Goal: Information Seeking & Learning: Check status

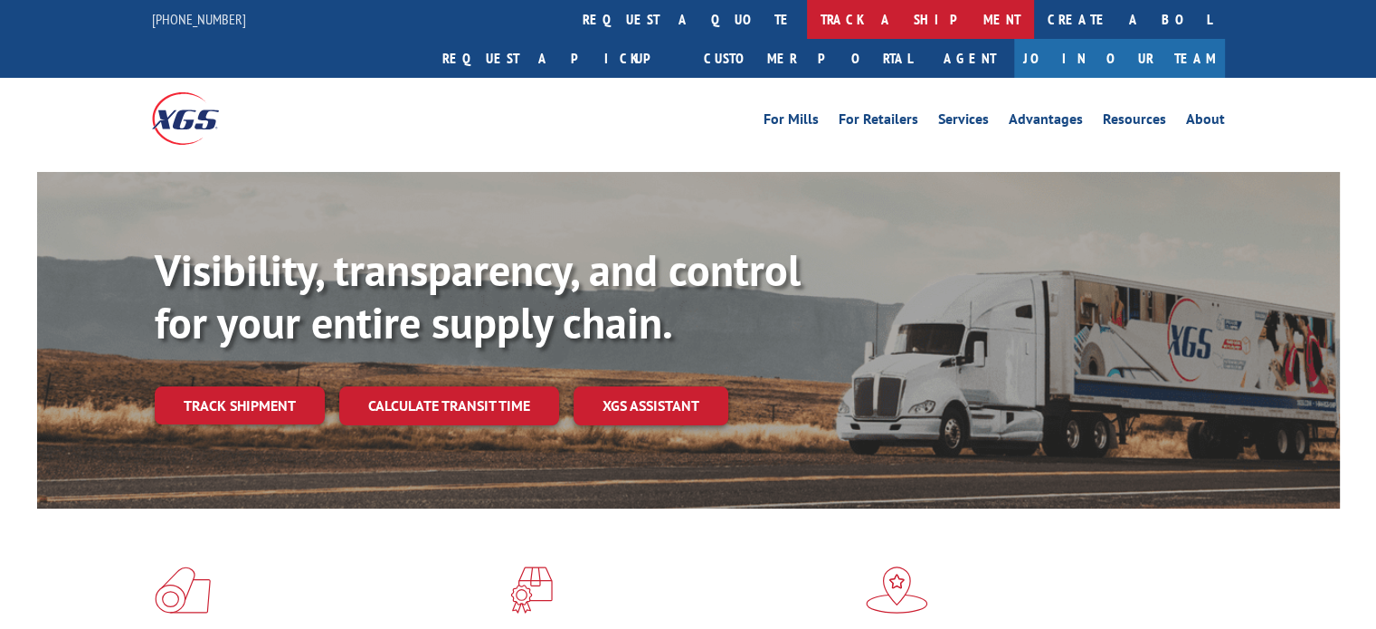
click at [807, 31] on link "track a shipment" at bounding box center [920, 19] width 227 height 39
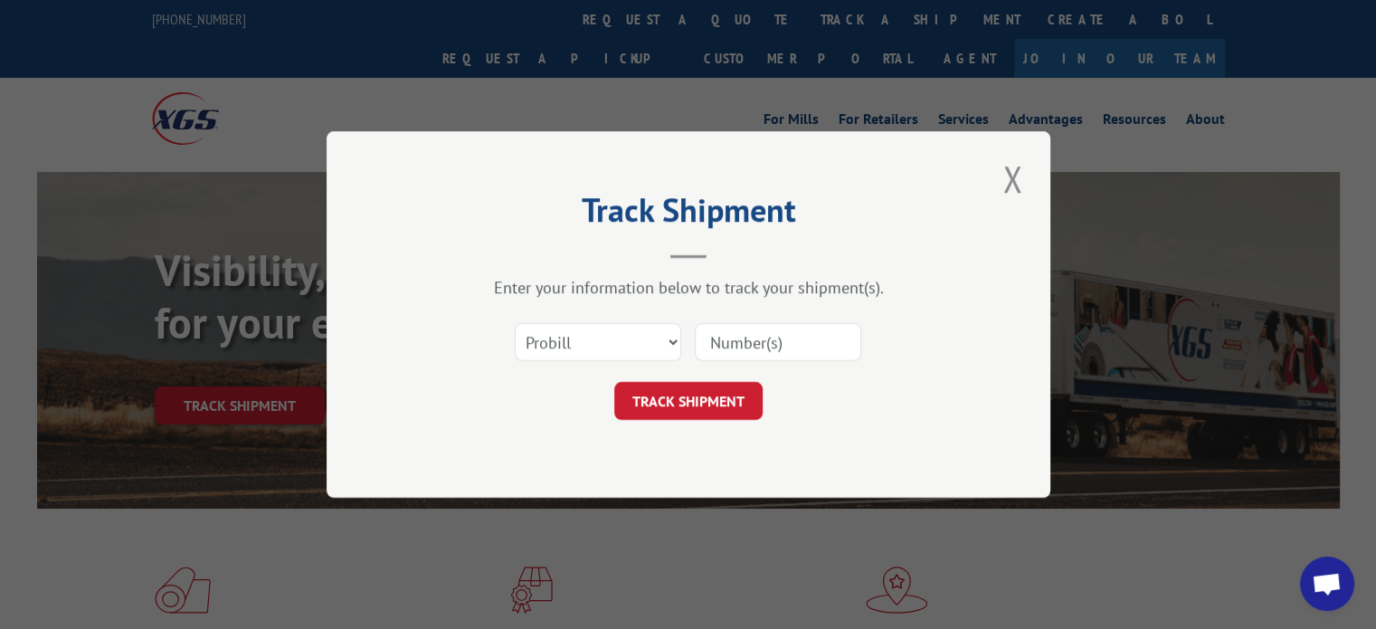
click at [790, 351] on input at bounding box center [778, 342] width 166 height 38
paste input "165358"
type input "165358"
click at [621, 355] on select "Select category... Probill BOL PO" at bounding box center [598, 342] width 166 height 38
select select "bol"
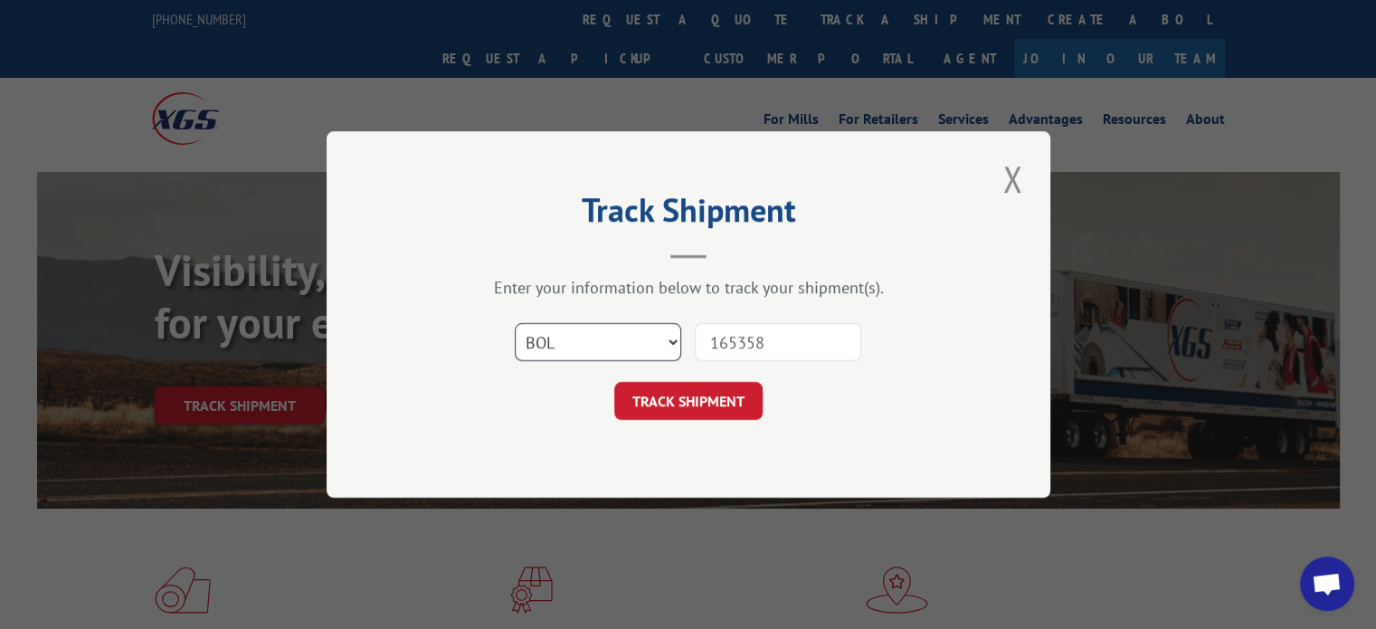
click at [515, 323] on select "Select category... Probill BOL PO" at bounding box center [598, 342] width 166 height 38
click at [682, 406] on button "TRACK SHIPMENT" at bounding box center [688, 401] width 148 height 38
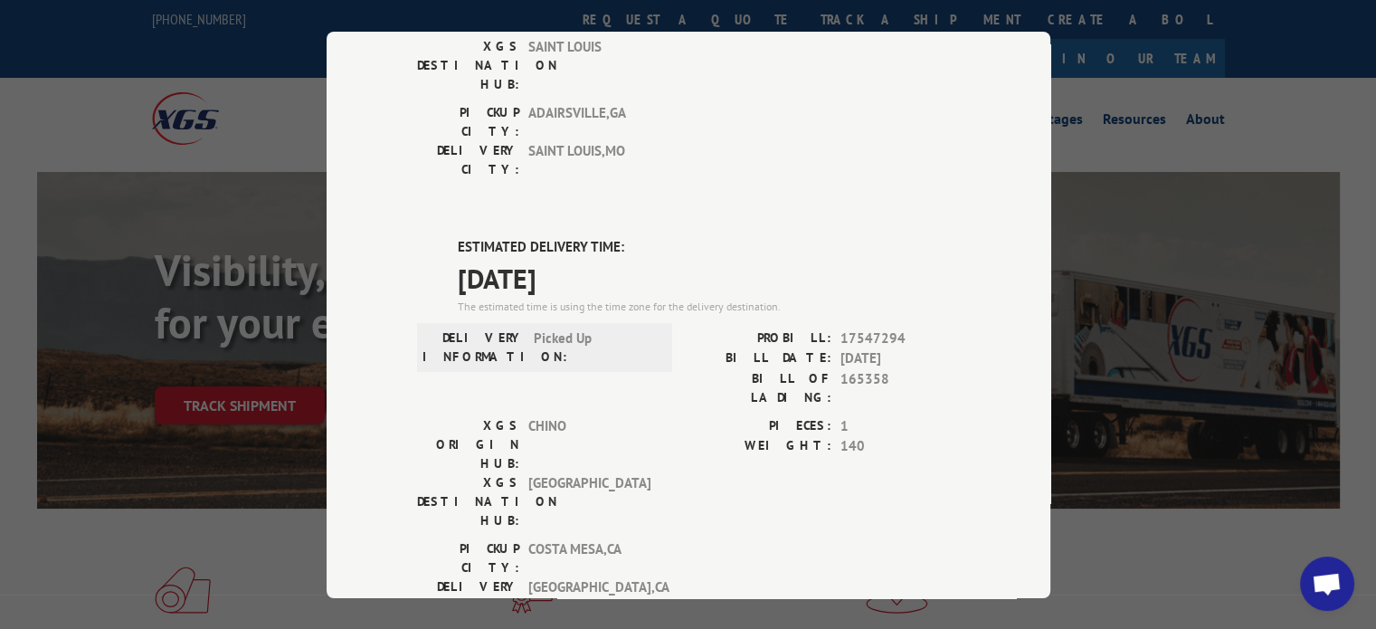
scroll to position [935, 0]
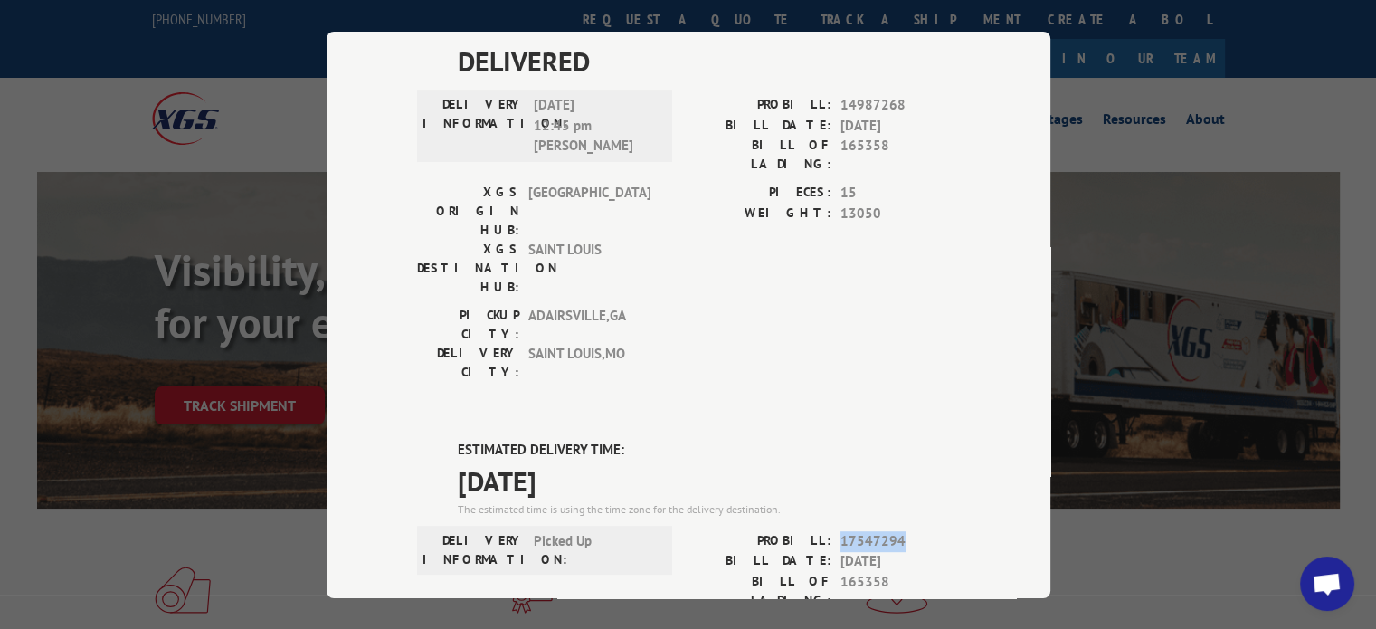
drag, startPoint x: 898, startPoint y: 230, endPoint x: 830, endPoint y: 233, distance: 68.0
click at [830, 530] on div "PROBILL: 17547294" at bounding box center [824, 540] width 271 height 21
copy span "17547294"
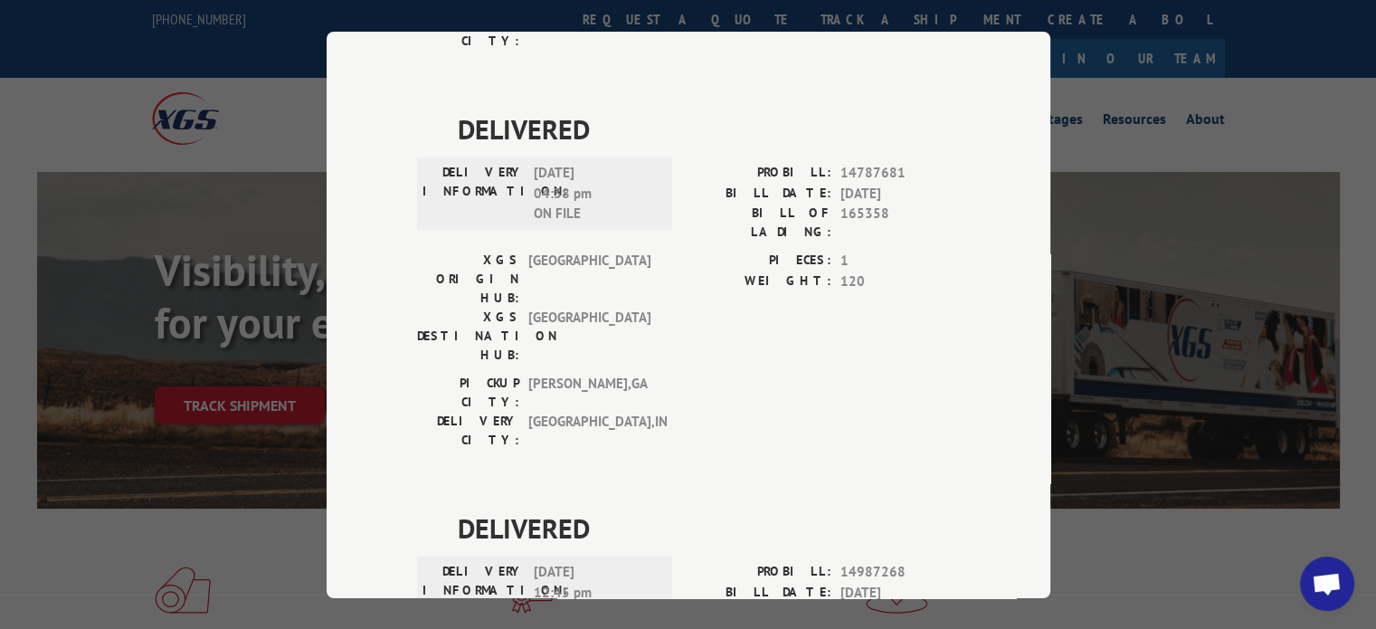
scroll to position [0, 0]
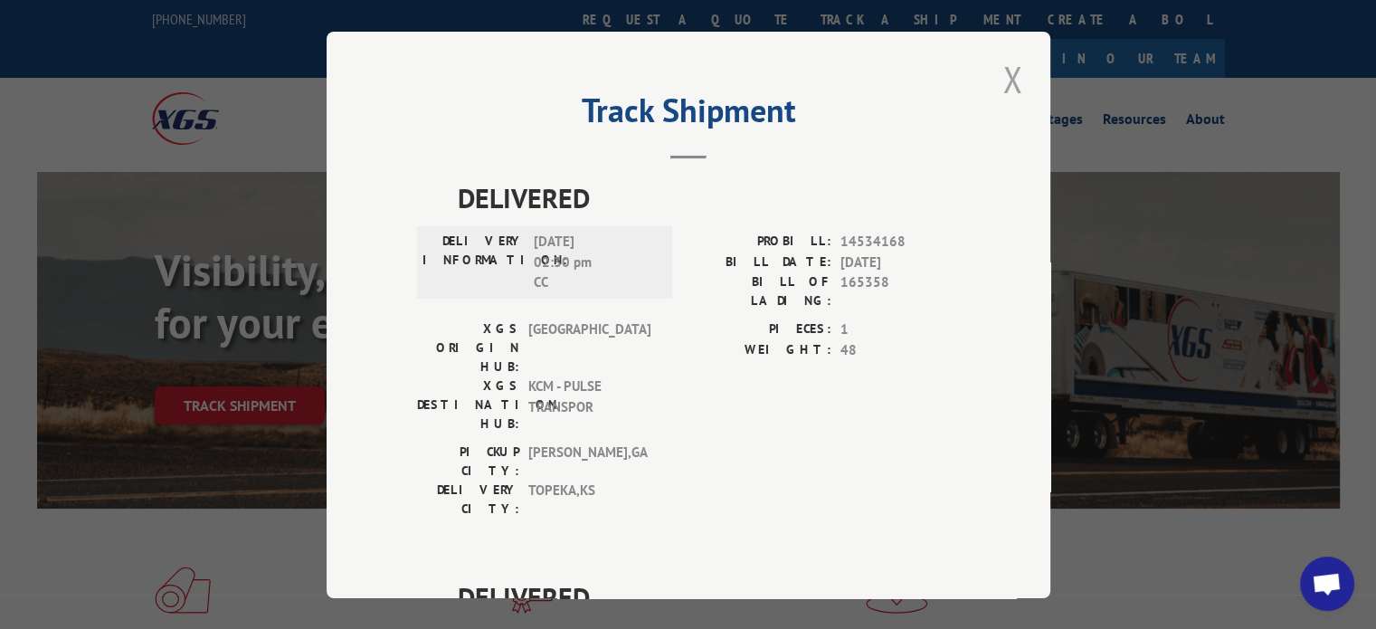
click at [1003, 82] on button "Close modal" at bounding box center [1012, 79] width 31 height 50
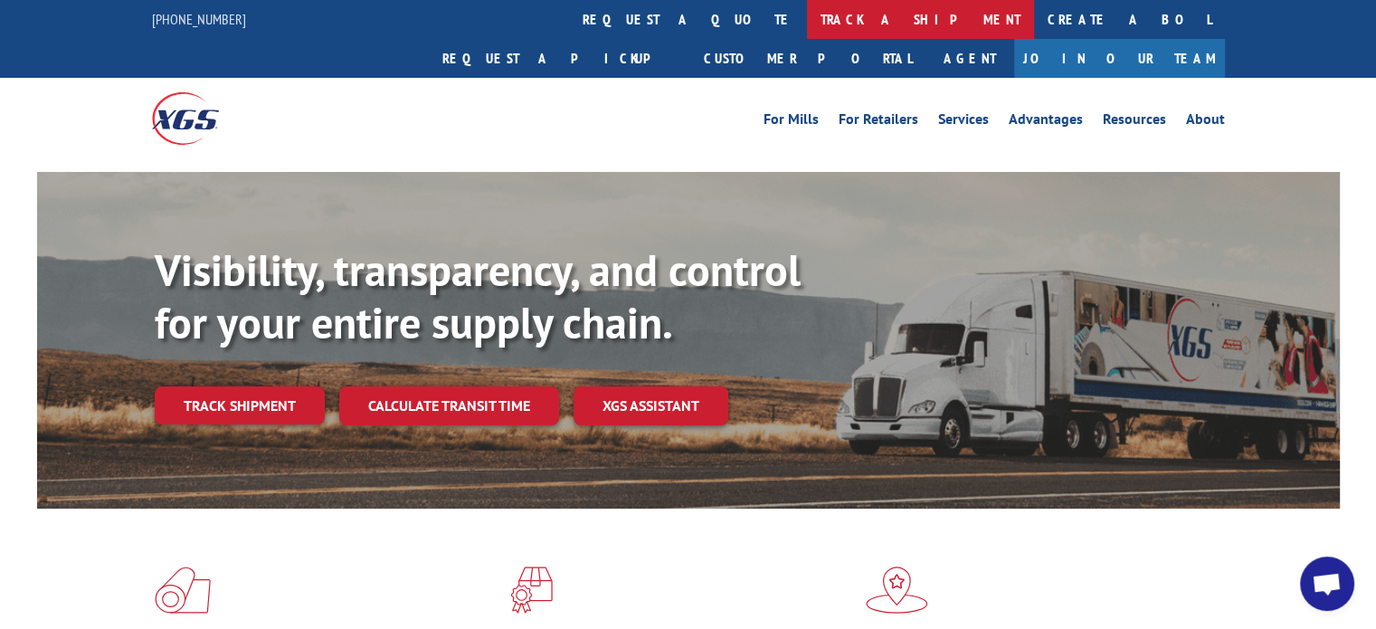
click at [807, 14] on link "track a shipment" at bounding box center [920, 19] width 227 height 39
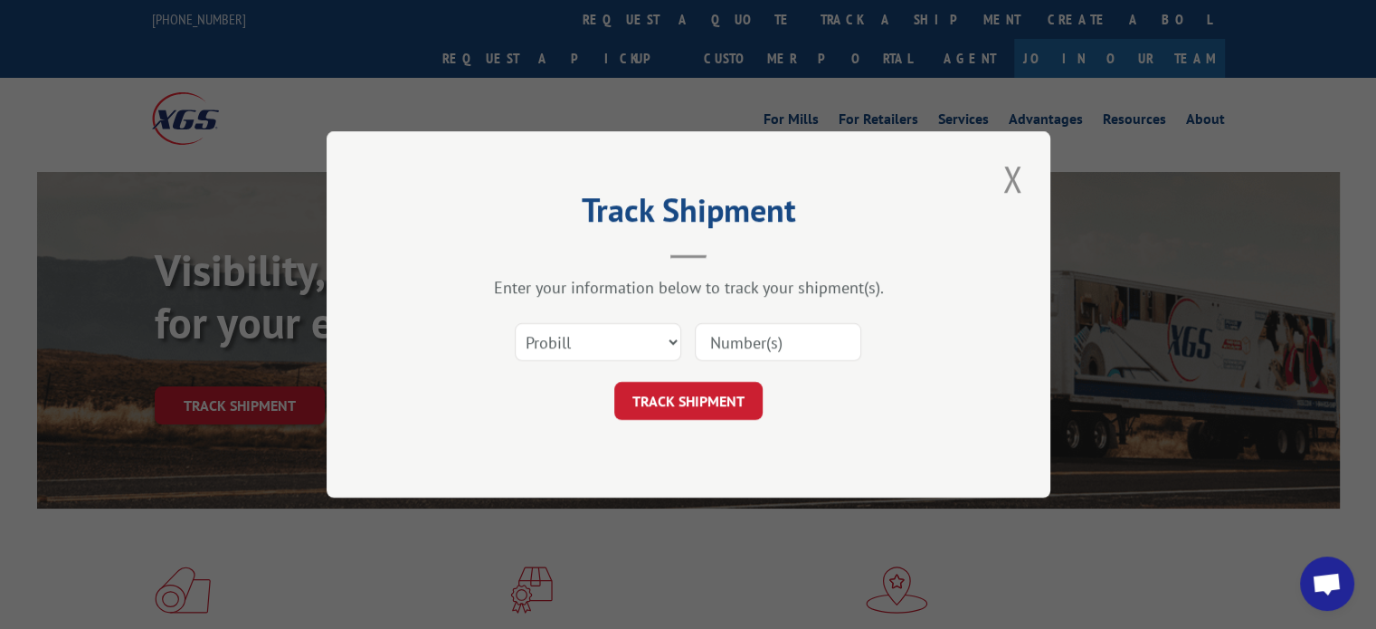
click at [725, 328] on input at bounding box center [778, 342] width 166 height 38
paste input "17508451"
type input "17508451"
click at [699, 384] on button "TRACK SHIPMENT" at bounding box center [688, 401] width 148 height 38
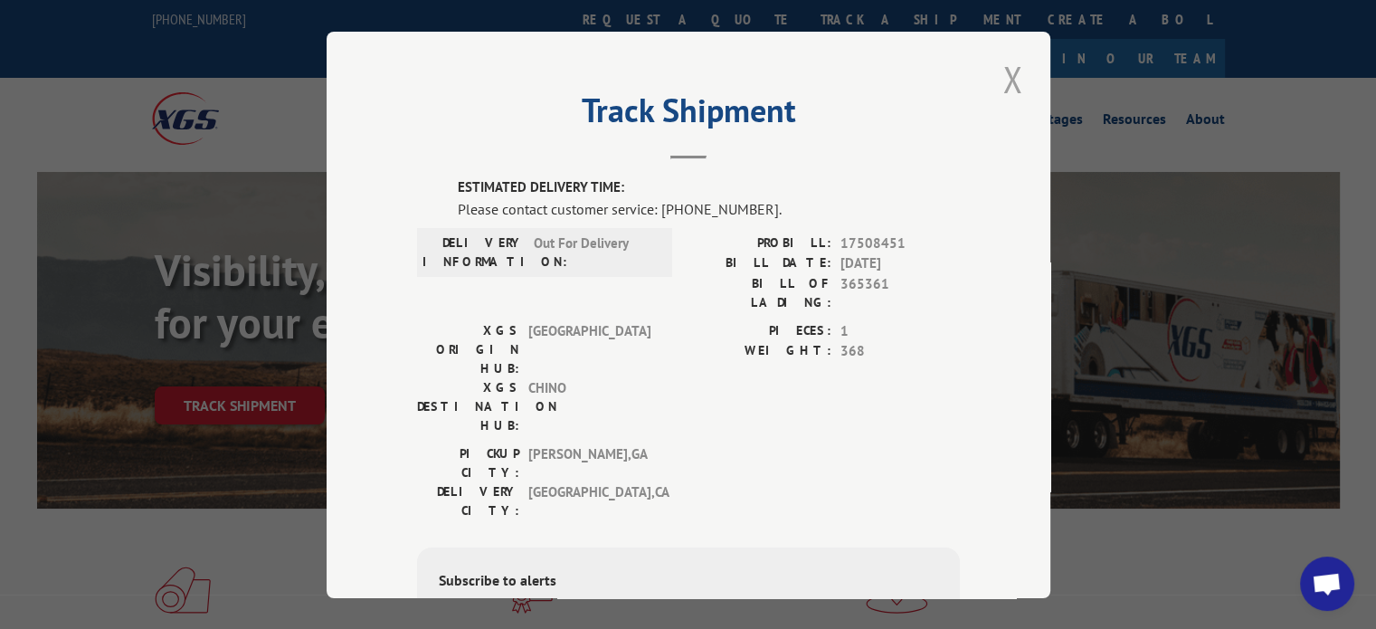
click at [1002, 82] on button "Close modal" at bounding box center [1012, 79] width 31 height 50
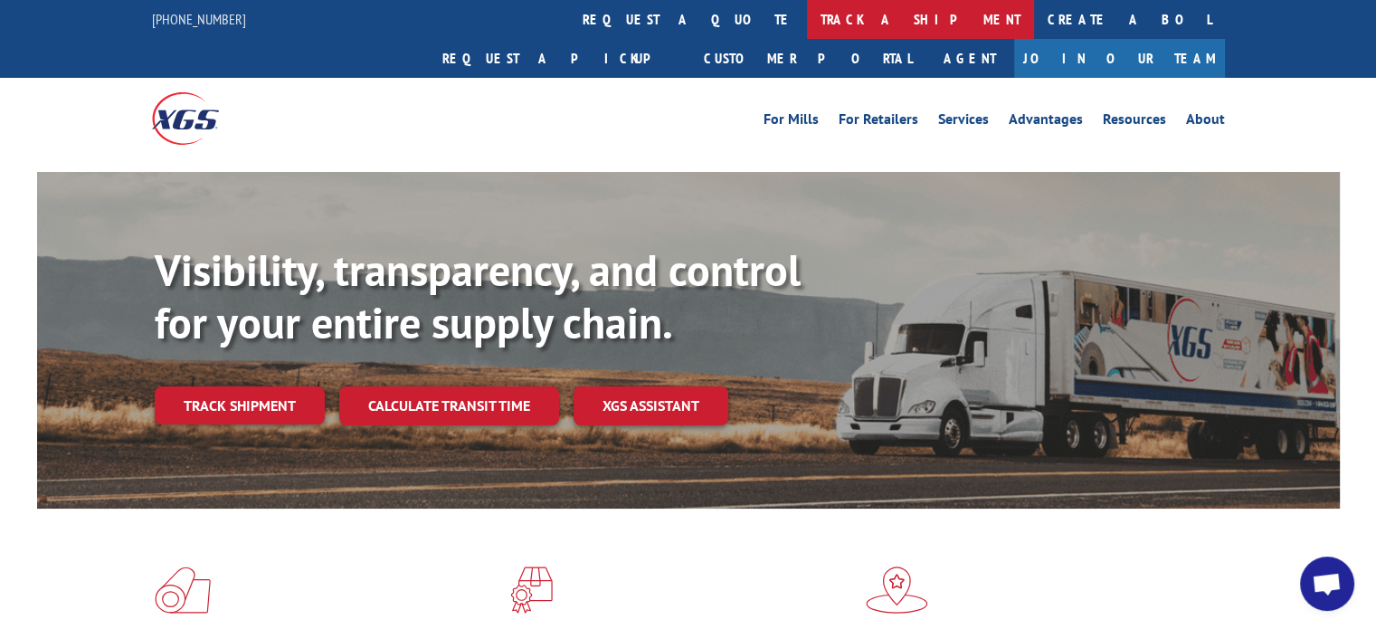
click at [807, 17] on link "track a shipment" at bounding box center [920, 19] width 227 height 39
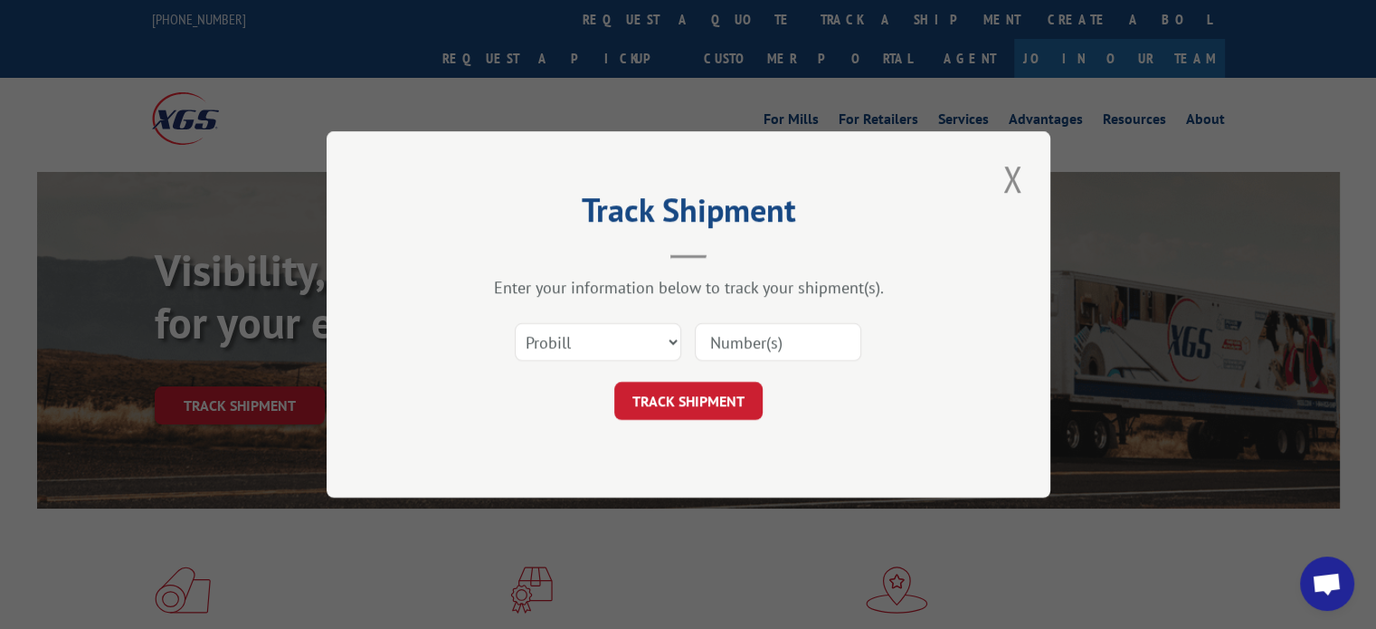
click at [720, 343] on input at bounding box center [778, 342] width 166 height 38
paste input "17514054"
type input "17514054"
click at [673, 391] on button "TRACK SHIPMENT" at bounding box center [688, 401] width 148 height 38
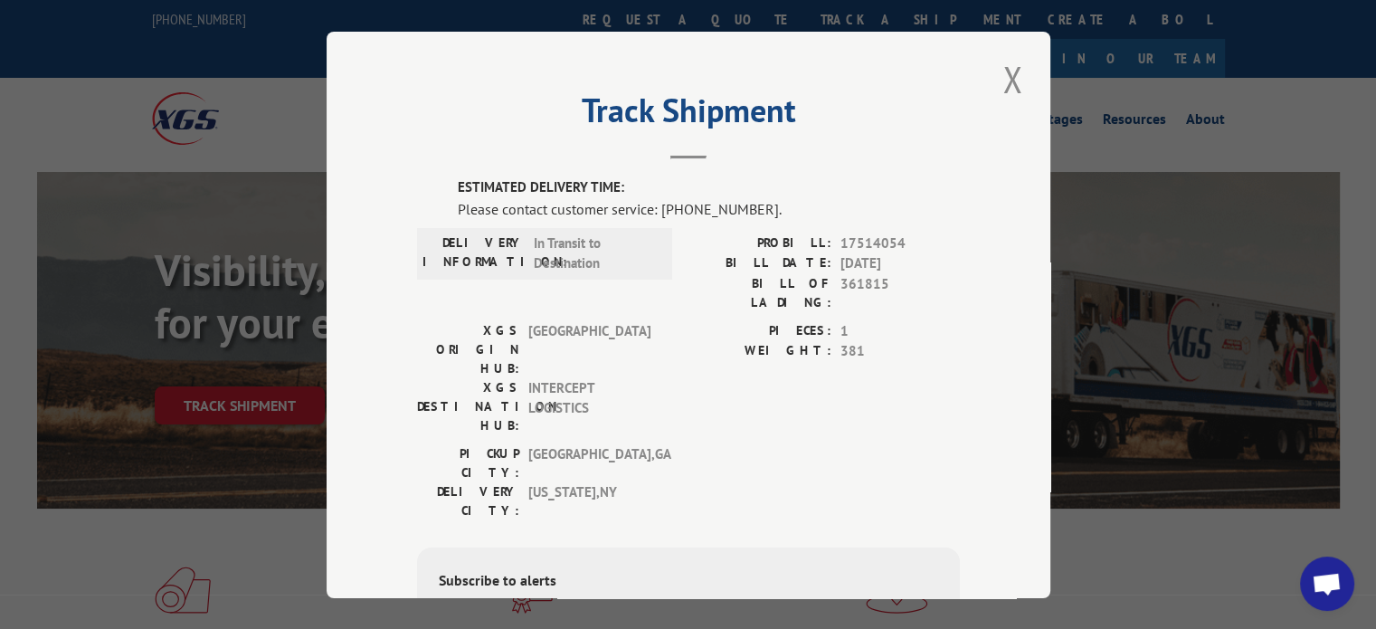
scroll to position [2, 0]
click at [1009, 71] on button "Close modal" at bounding box center [1012, 79] width 31 height 50
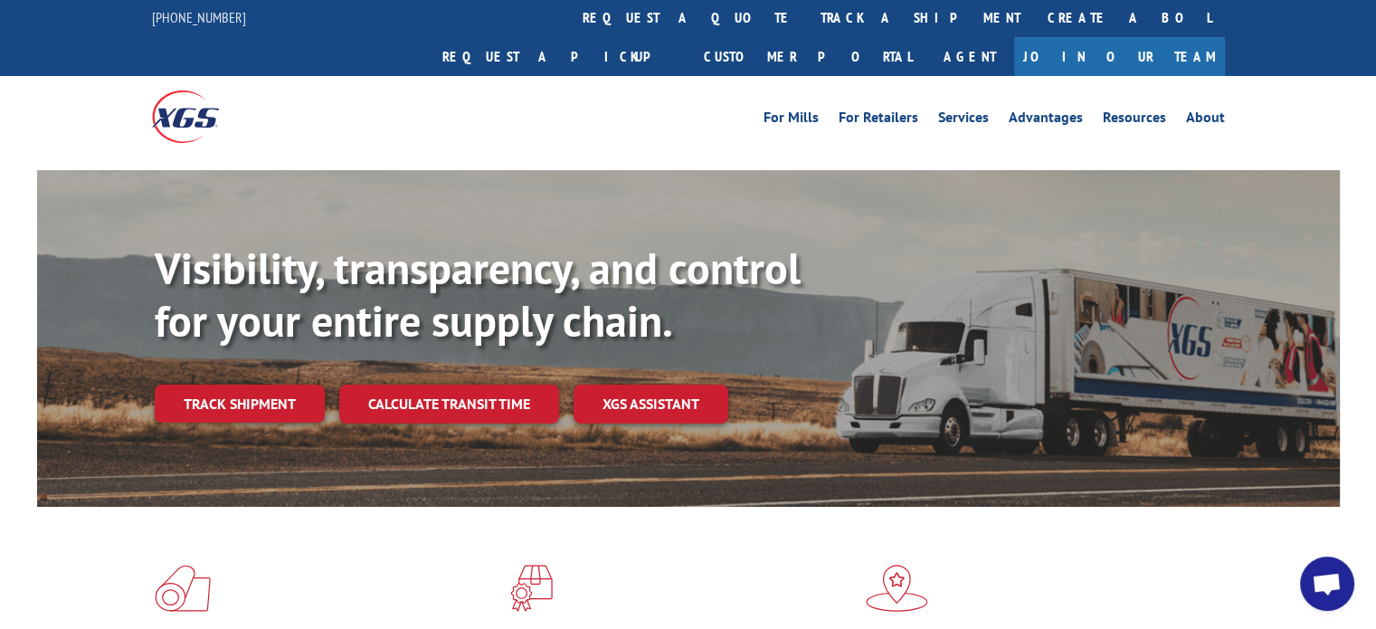
scroll to position [0, 0]
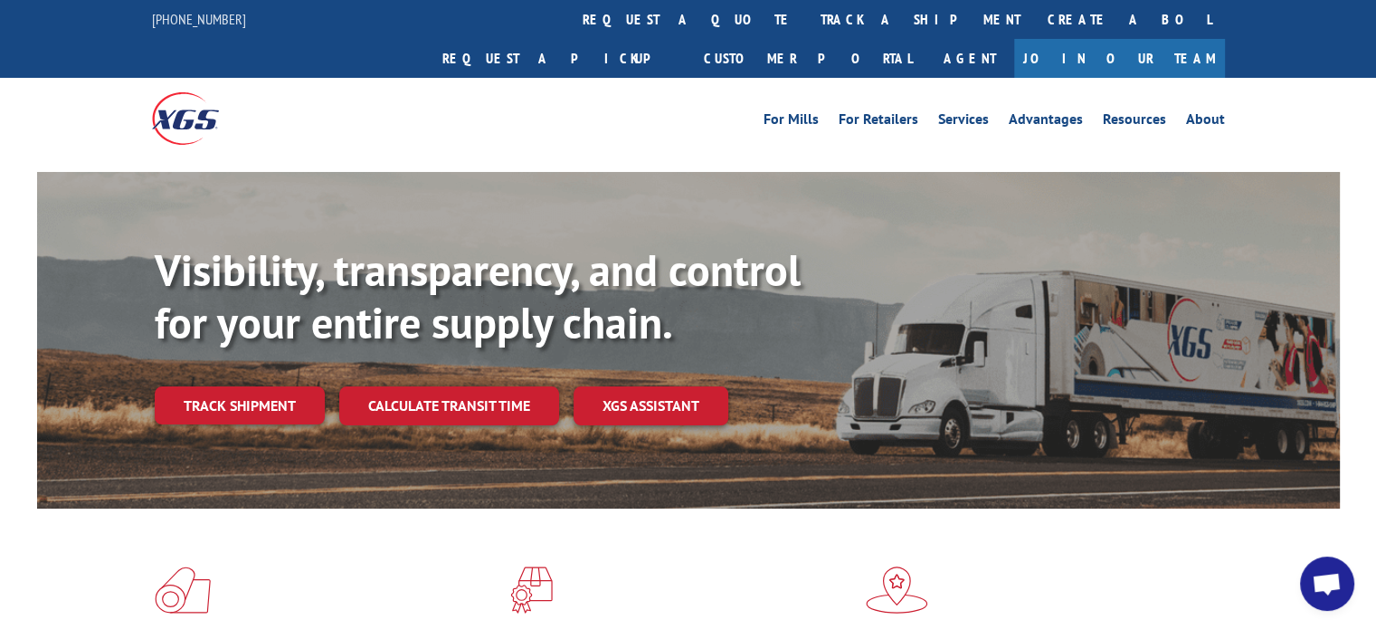
click at [626, 78] on div "For [PERSON_NAME] For Retailers Services Advantages Resources About For [PERSON…" at bounding box center [688, 118] width 1073 height 81
click at [807, 30] on link "track a shipment" at bounding box center [920, 19] width 227 height 39
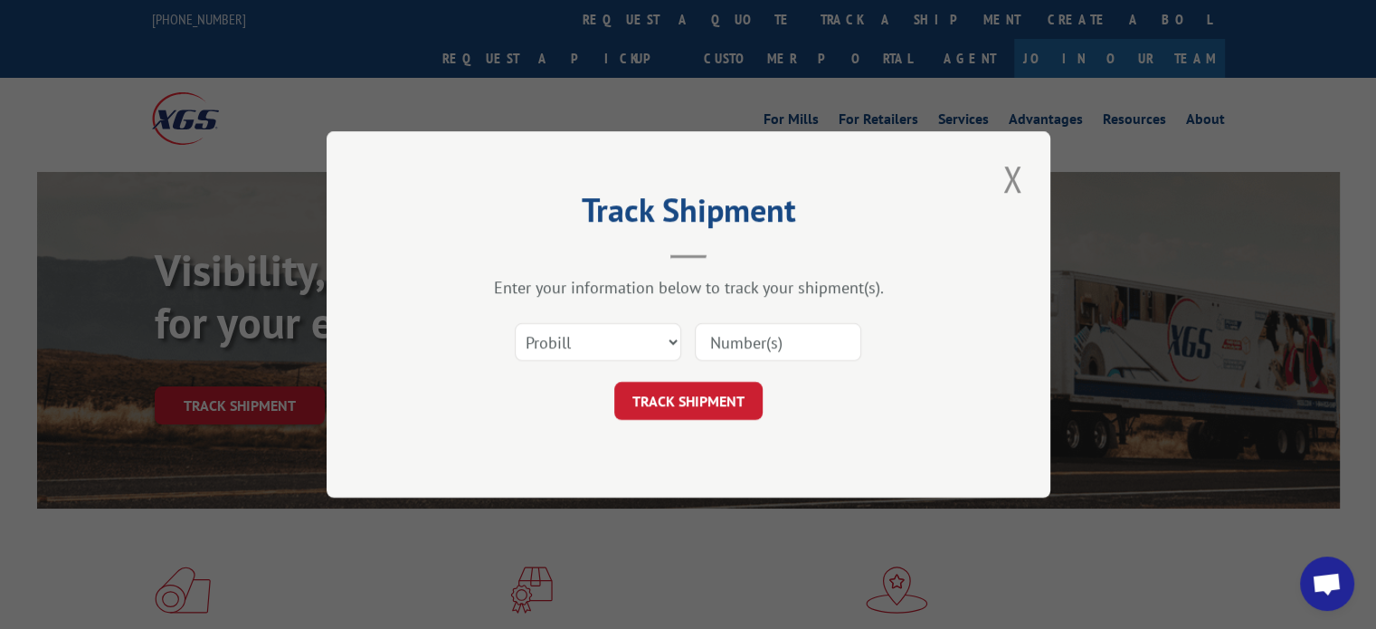
click at [585, 361] on div "Select category... Probill BOL PO" at bounding box center [598, 342] width 165 height 42
click at [575, 348] on select "Select category... Probill BOL PO" at bounding box center [598, 342] width 166 height 38
select select "bol"
click at [515, 323] on select "Select category... Probill BOL PO" at bounding box center [598, 342] width 166 height 38
click at [713, 362] on div "Select category... Probill BOL PO" at bounding box center [688, 342] width 543 height 60
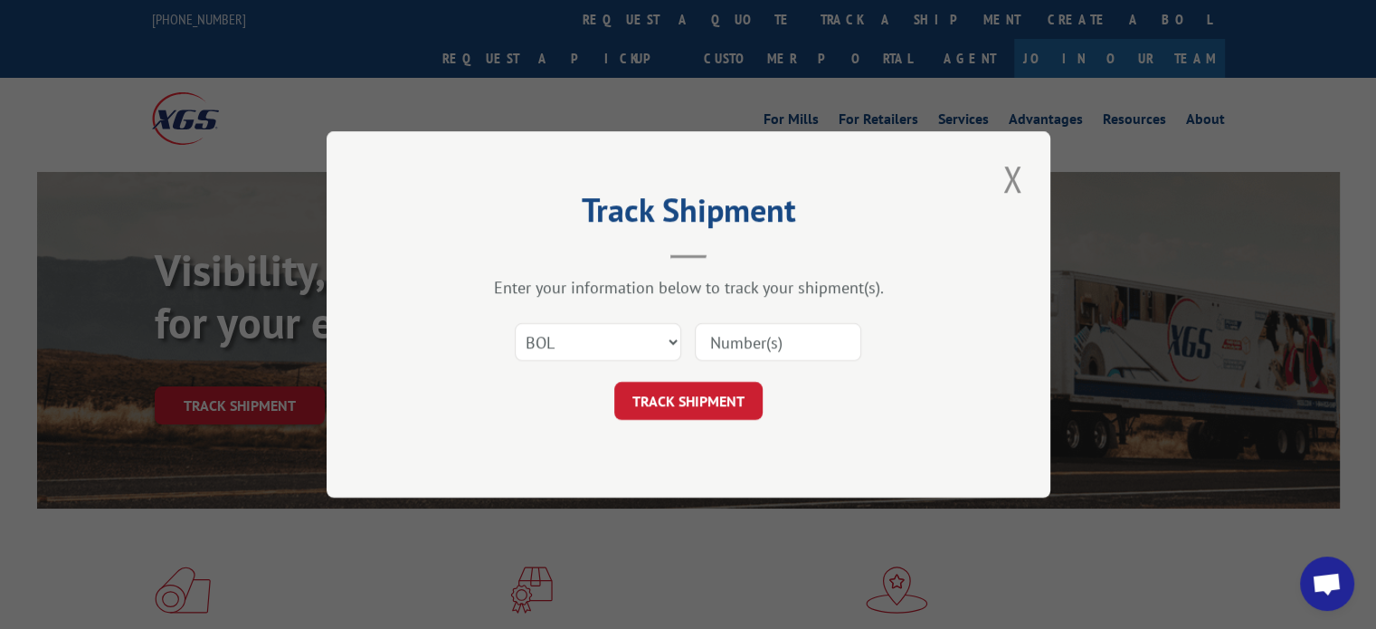
click at [718, 355] on input at bounding box center [778, 342] width 166 height 38
paste input "159300"
type input "159300"
click at [685, 397] on button "TRACK SHIPMENT" at bounding box center [688, 401] width 148 height 38
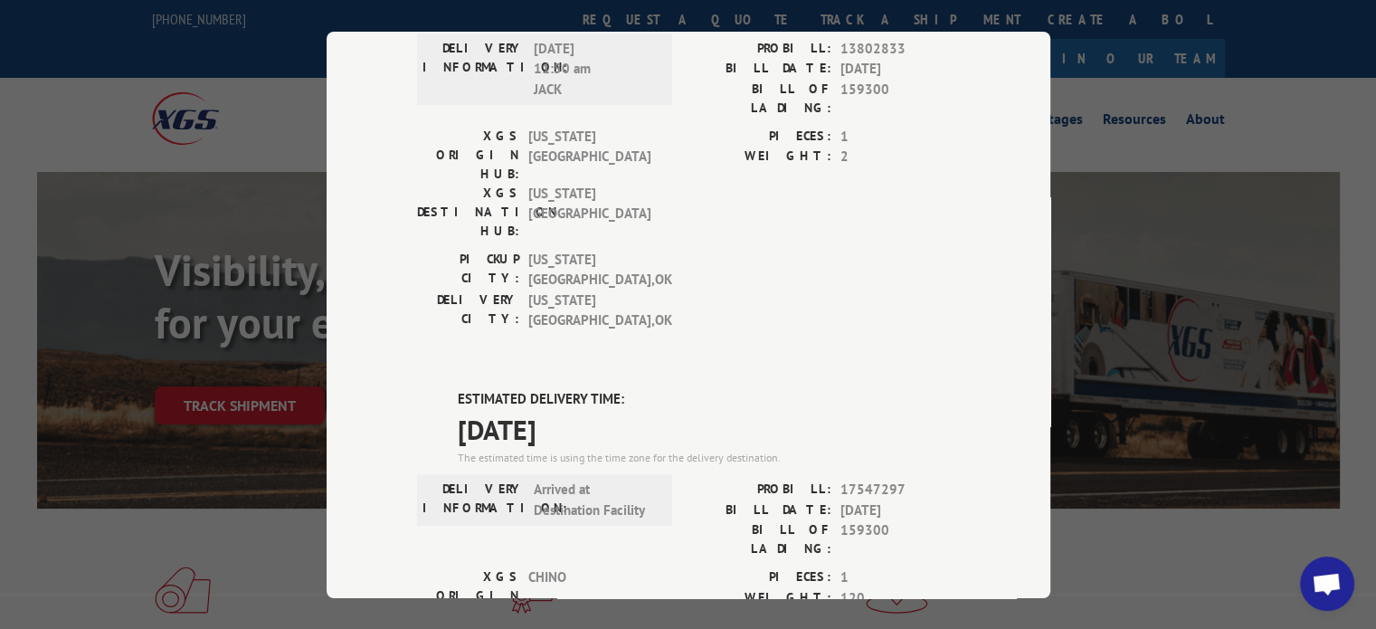
scroll to position [1211, 0]
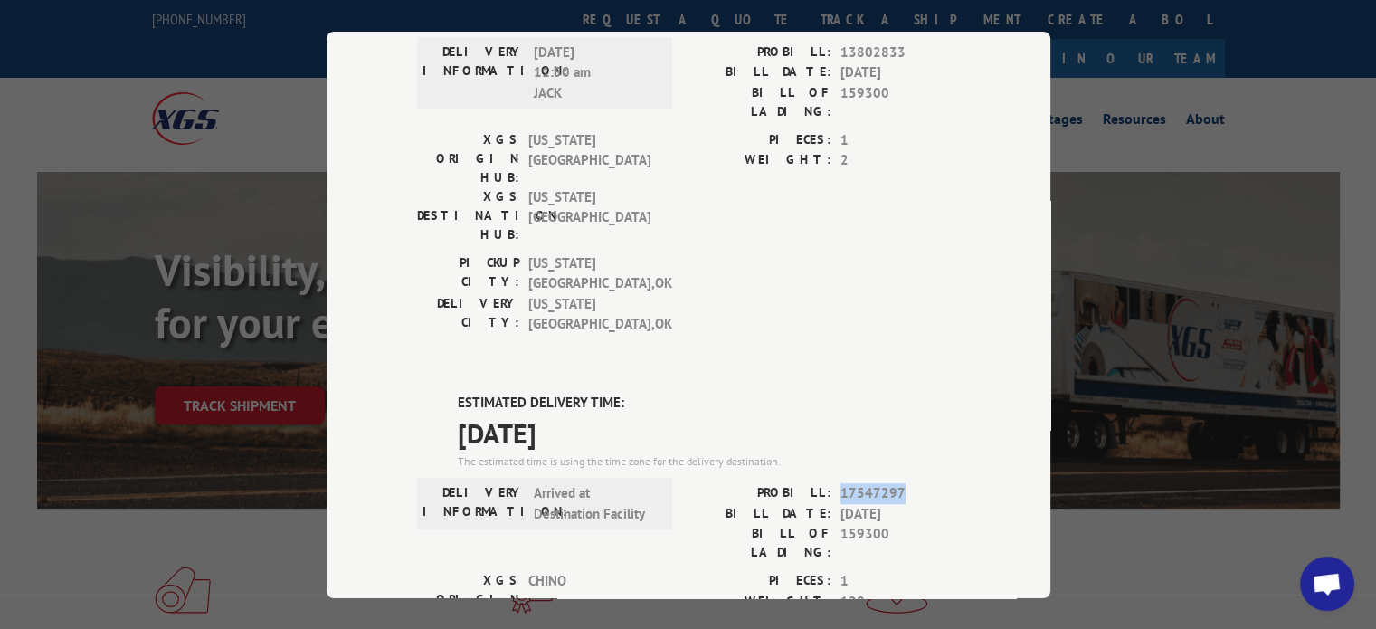
drag, startPoint x: 898, startPoint y: 202, endPoint x: 831, endPoint y: 205, distance: 68.0
click at [831, 483] on div "PROBILL: 17547297" at bounding box center [824, 493] width 271 height 21
copy span "17547297"
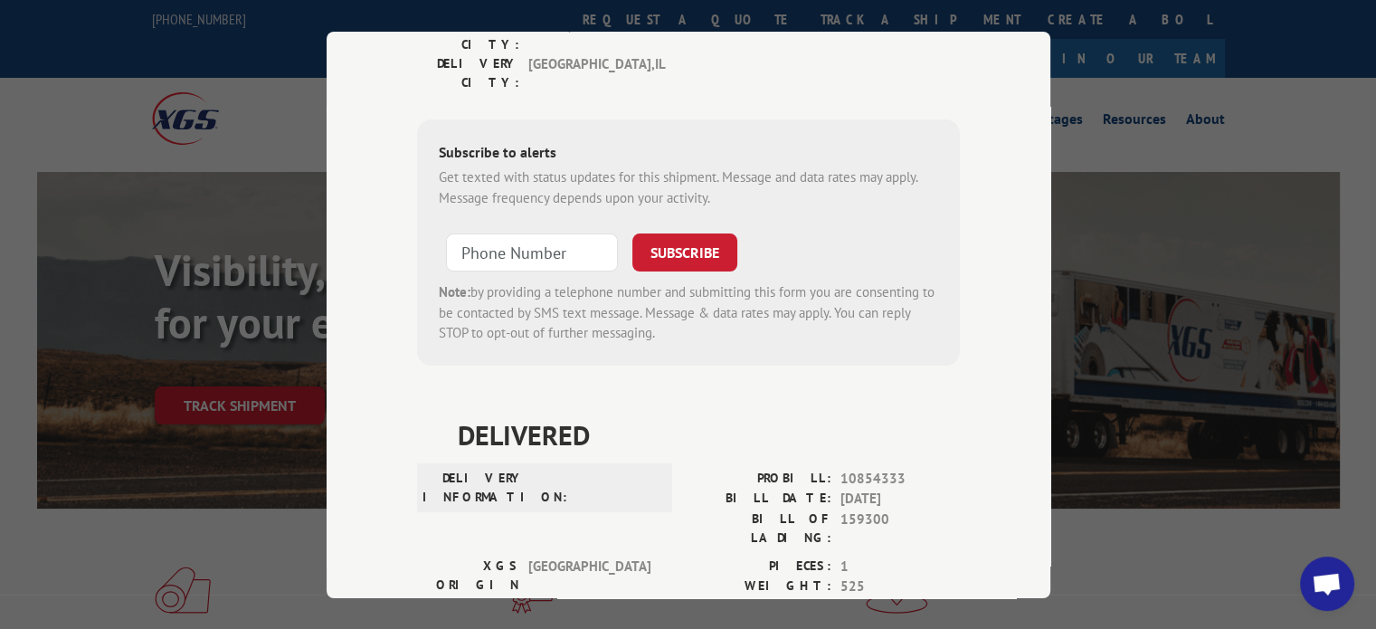
scroll to position [0, 0]
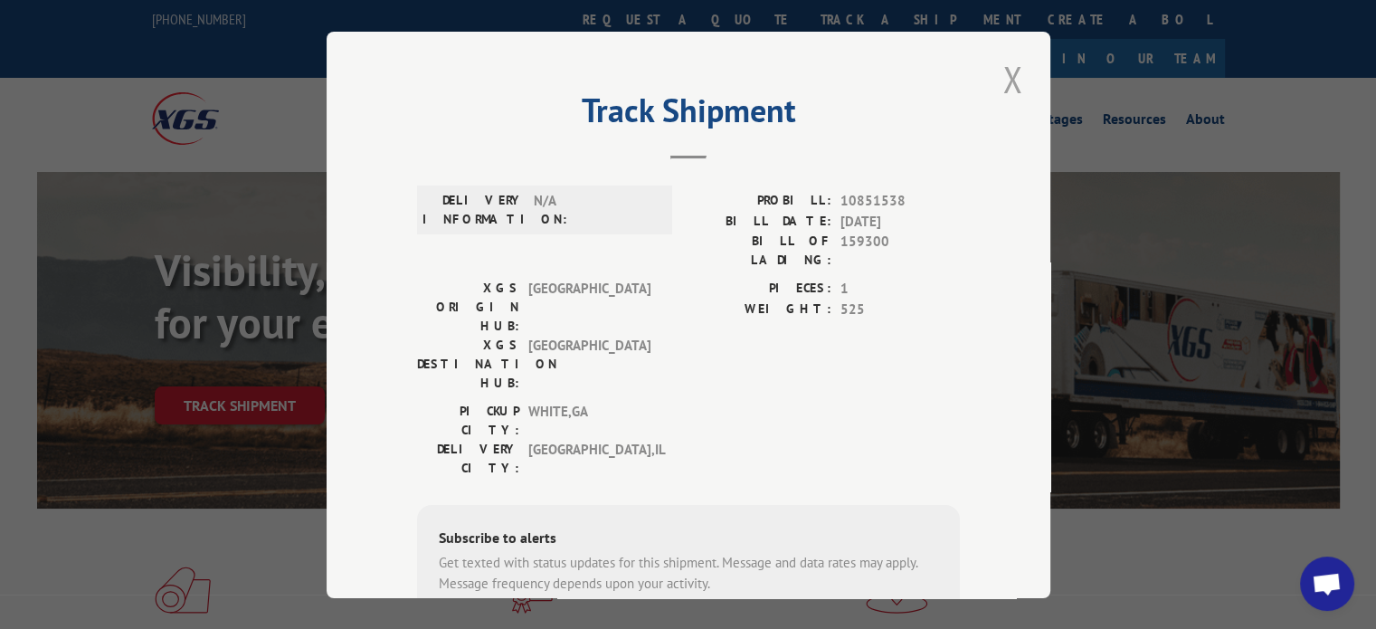
click at [1007, 84] on button "Close modal" at bounding box center [1012, 79] width 31 height 50
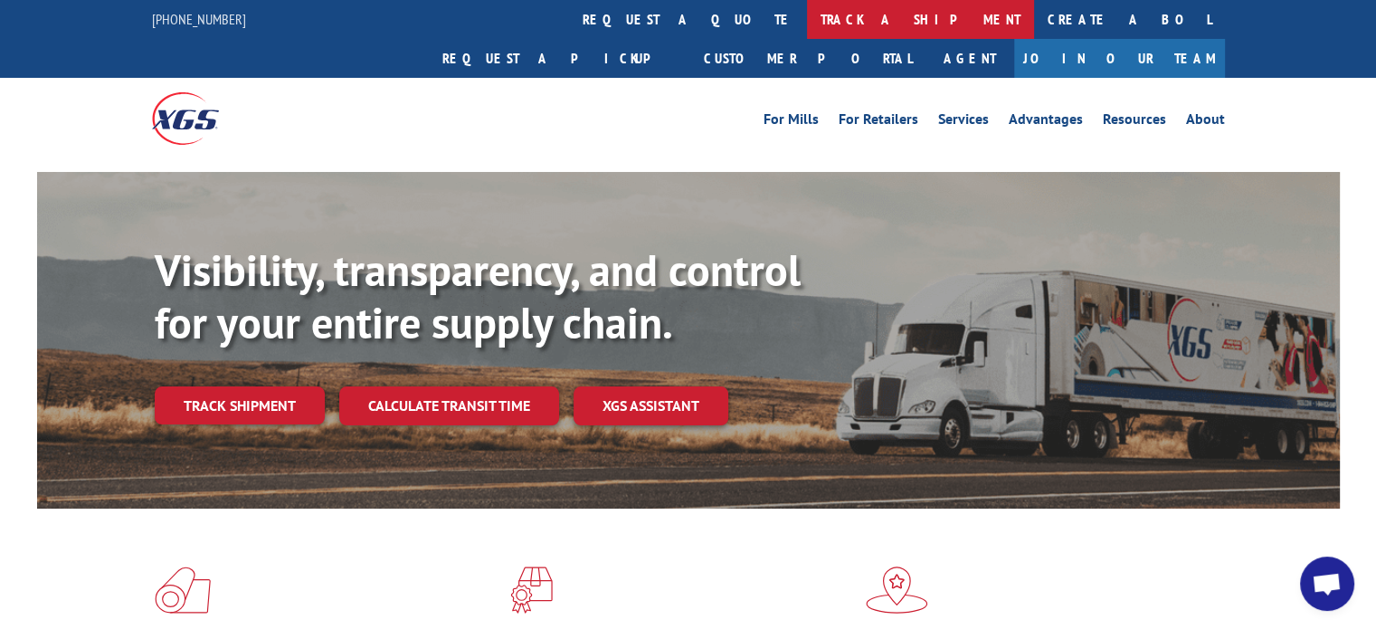
click at [807, 2] on link "track a shipment" at bounding box center [920, 19] width 227 height 39
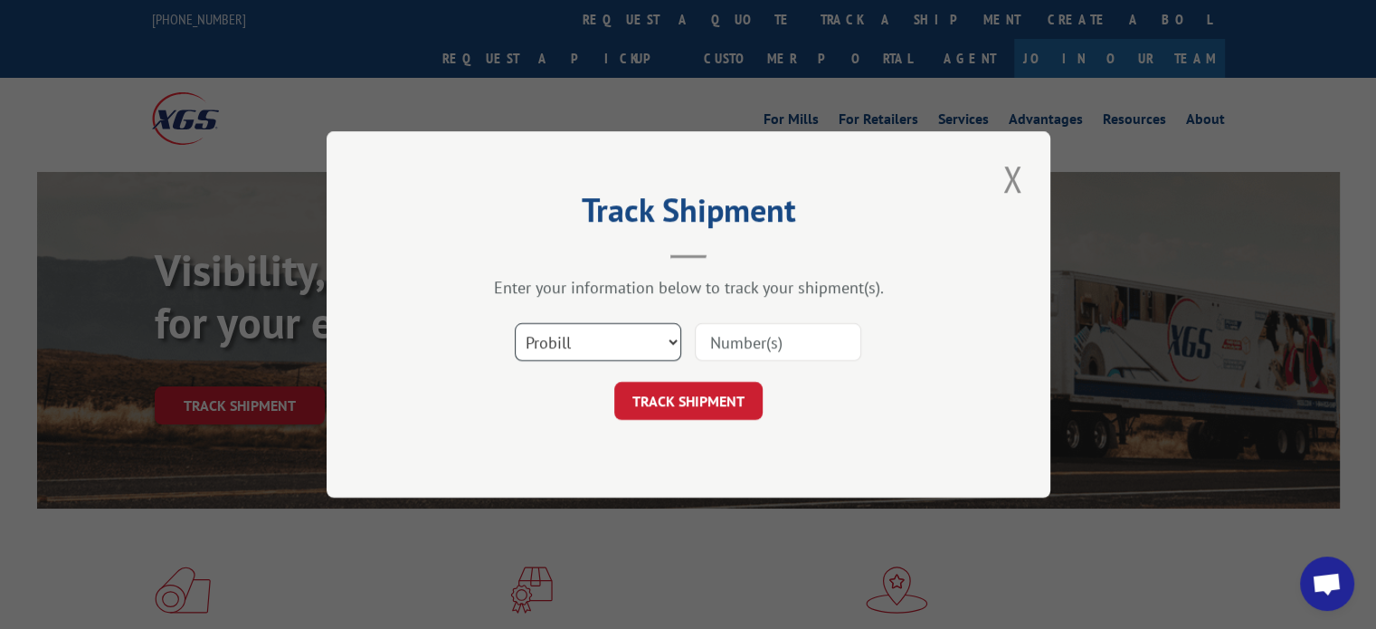
click at [597, 348] on select "Select category... Probill BOL PO" at bounding box center [598, 342] width 166 height 38
select select "bol"
click at [515, 323] on select "Select category... Probill BOL PO" at bounding box center [598, 342] width 166 height 38
click at [717, 362] on div "Select category... Probill BOL PO" at bounding box center [688, 342] width 543 height 60
click at [724, 353] on input at bounding box center [778, 342] width 166 height 38
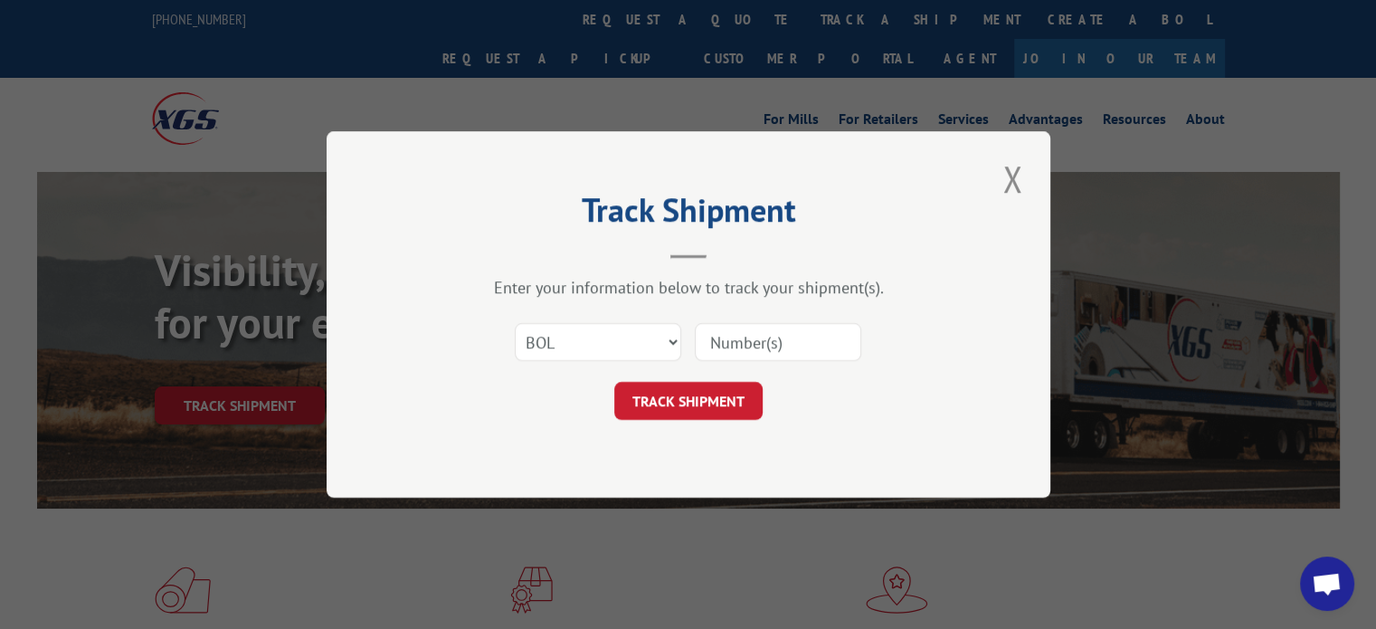
paste input "161777"
type input "161777"
click at [684, 412] on button "TRACK SHIPMENT" at bounding box center [688, 401] width 148 height 38
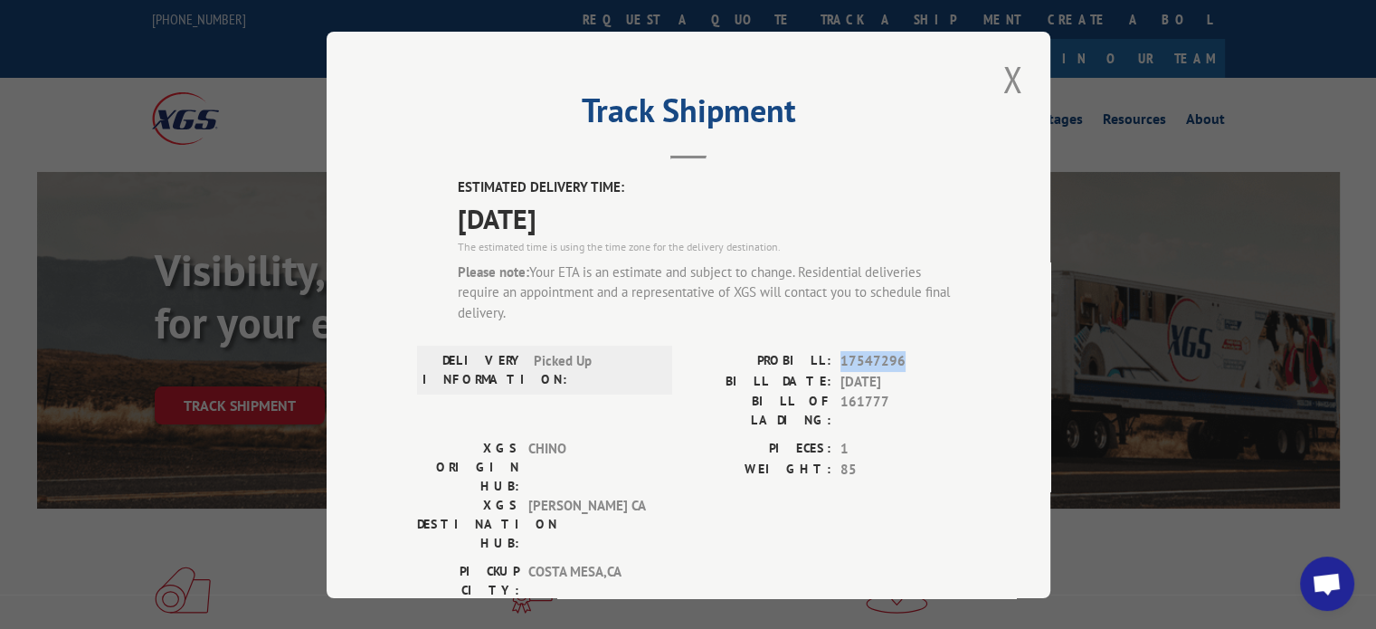
drag, startPoint x: 901, startPoint y: 350, endPoint x: 832, endPoint y: 356, distance: 69.1
click at [832, 356] on div "PROBILL: 17547296" at bounding box center [824, 361] width 271 height 21
copy span "17547296"
click at [997, 81] on button "Close modal" at bounding box center [1012, 79] width 31 height 50
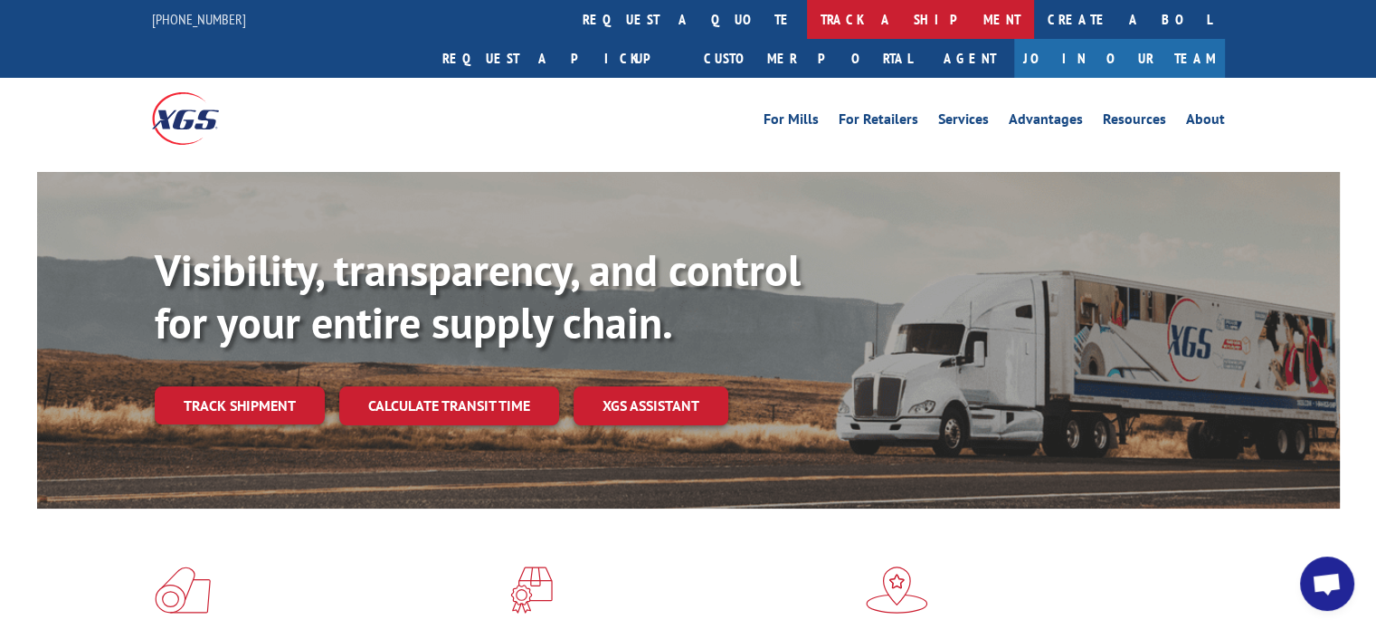
click at [807, 17] on link "track a shipment" at bounding box center [920, 19] width 227 height 39
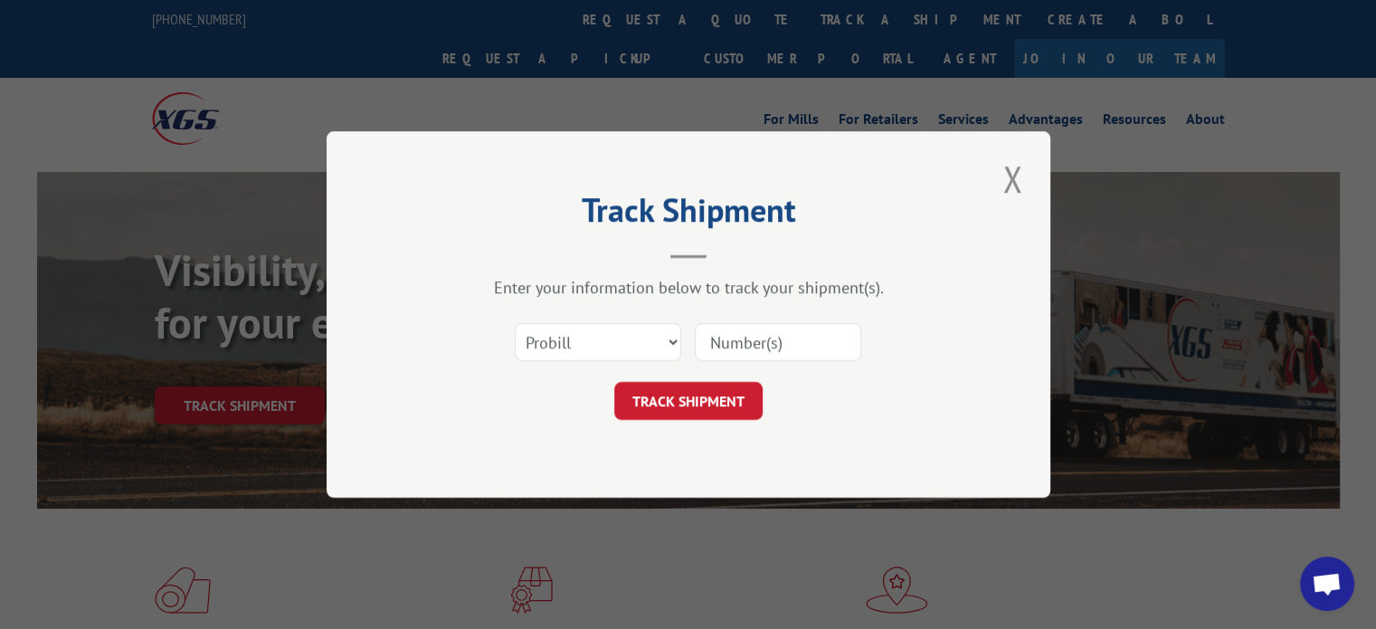
click at [720, 352] on input at bounding box center [778, 342] width 166 height 38
paste input "17539369"
type input "17539369"
click at [677, 398] on button "TRACK SHIPMENT" at bounding box center [688, 401] width 148 height 38
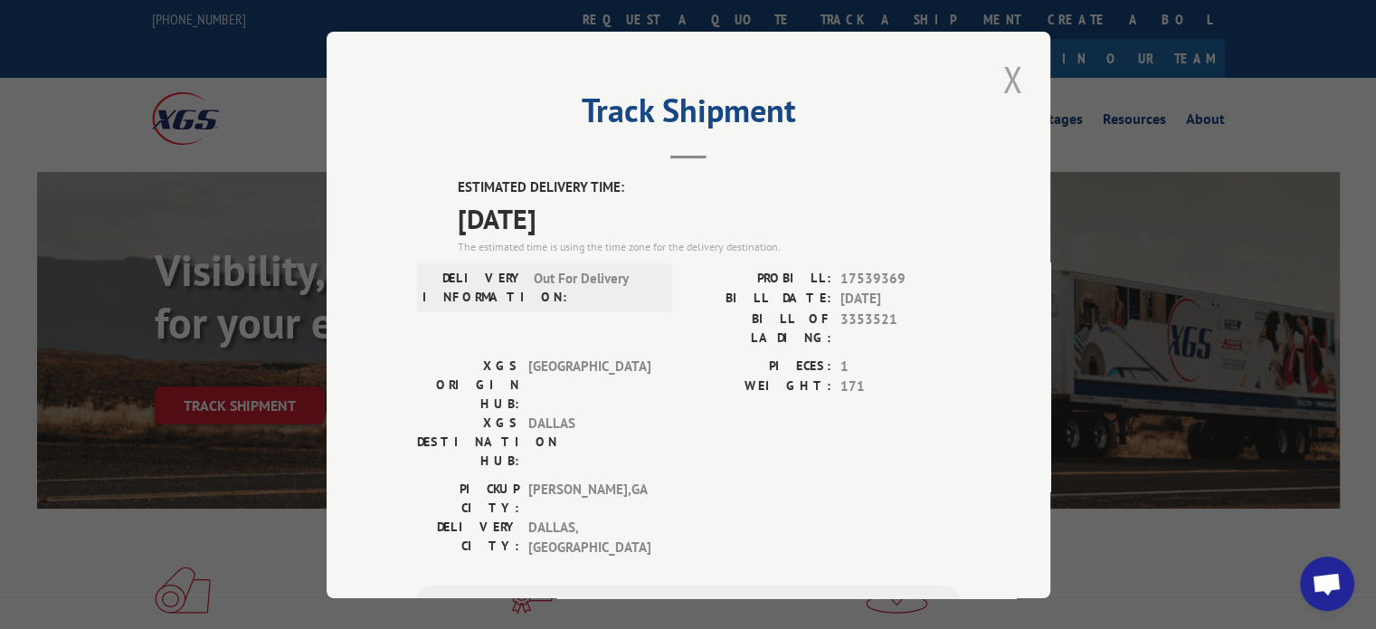
click at [999, 82] on button "Close modal" at bounding box center [1012, 79] width 31 height 50
